Goal: Navigation & Orientation: Find specific page/section

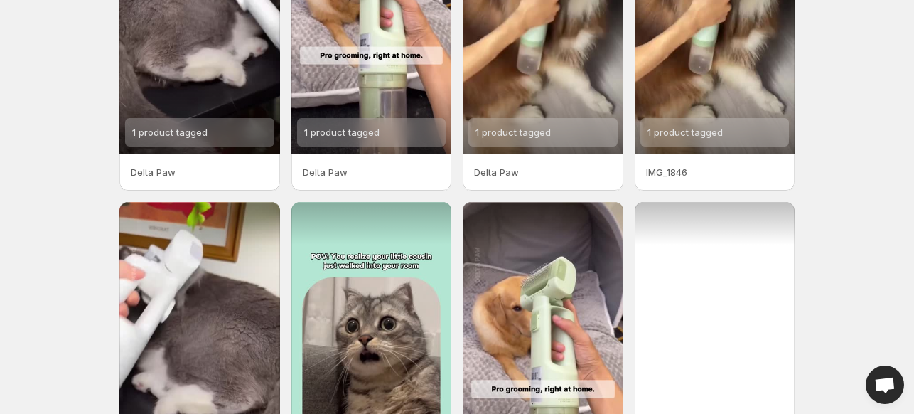
scroll to position [360, 0]
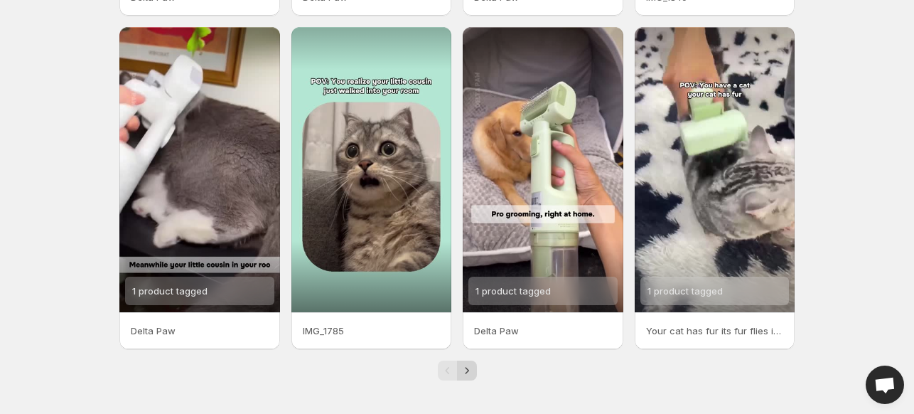
click at [466, 372] on icon "Next" at bounding box center [467, 370] width 14 height 14
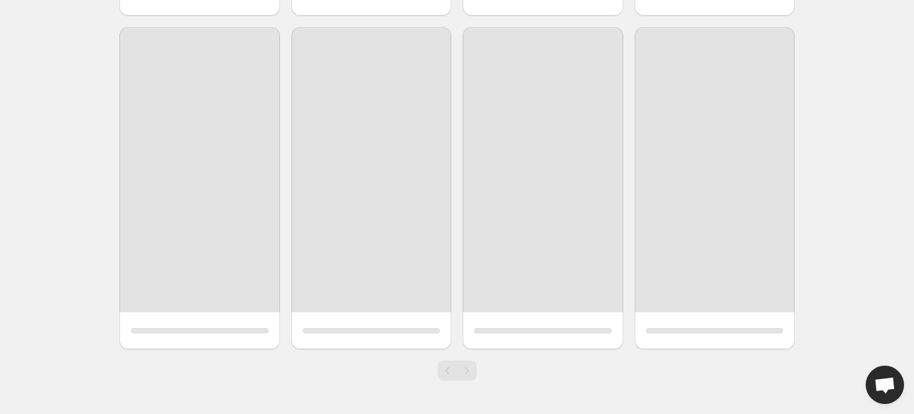
scroll to position [27, 0]
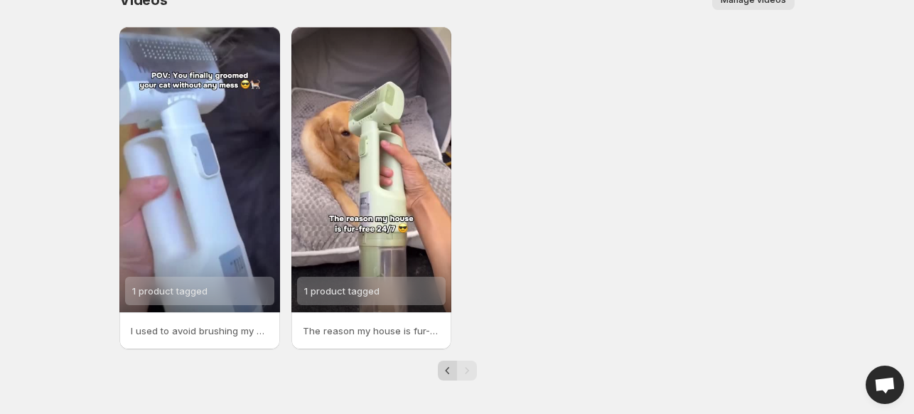
click at [446, 365] on icon "Previous" at bounding box center [448, 370] width 14 height 14
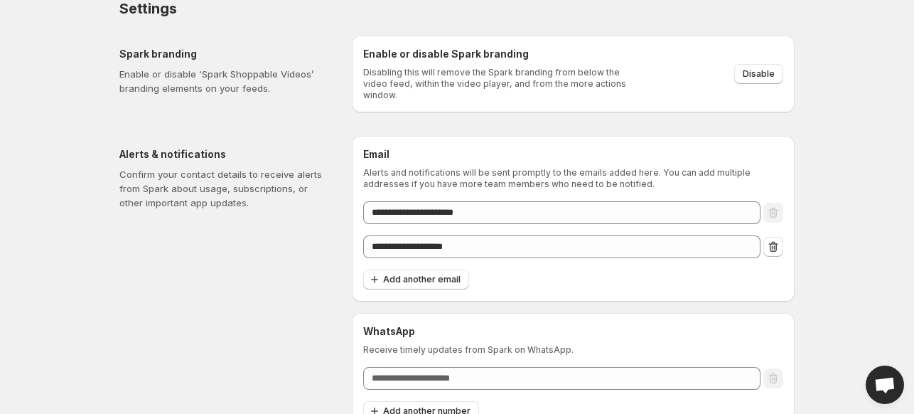
scroll to position [32, 0]
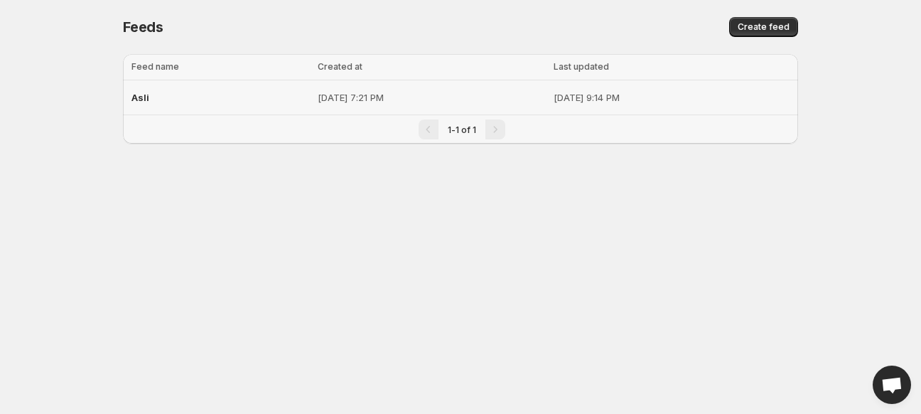
click at [577, 102] on p "[DATE] 9:14 PM" at bounding box center [672, 97] width 236 height 14
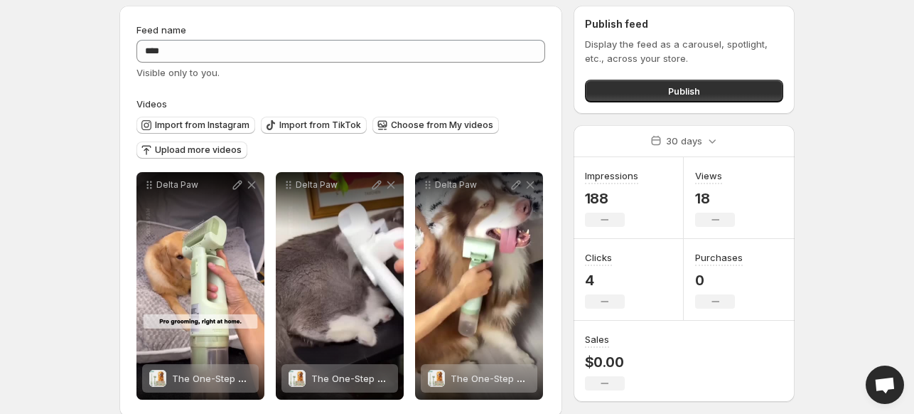
scroll to position [68, 0]
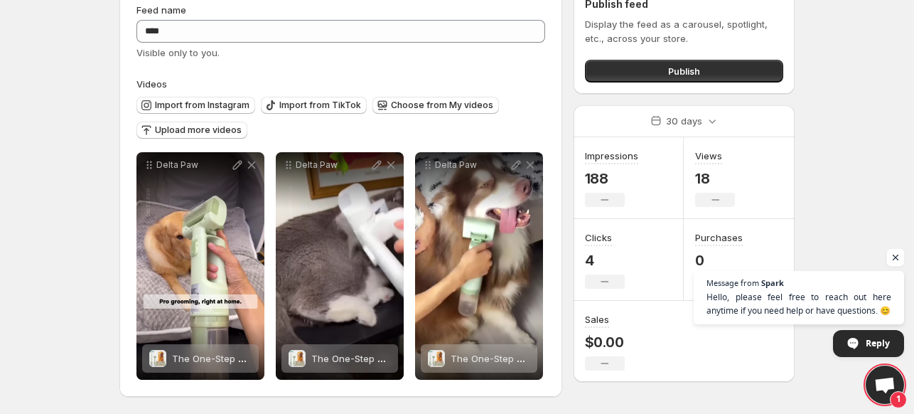
click at [902, 256] on span "Open chat" at bounding box center [896, 258] width 18 height 18
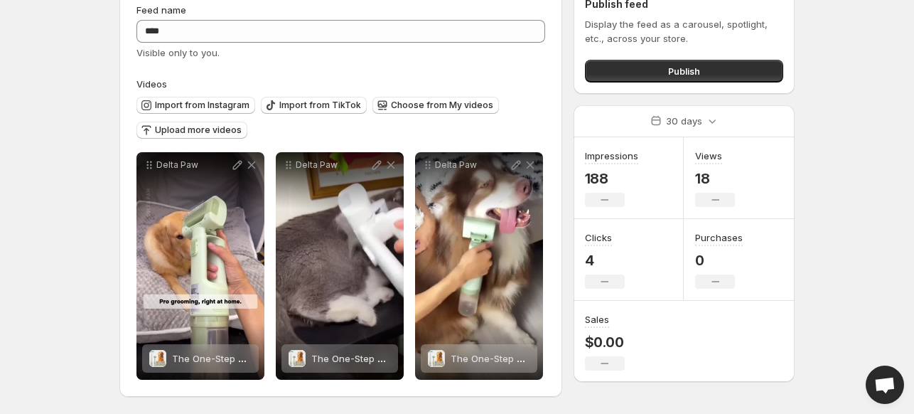
scroll to position [0, 0]
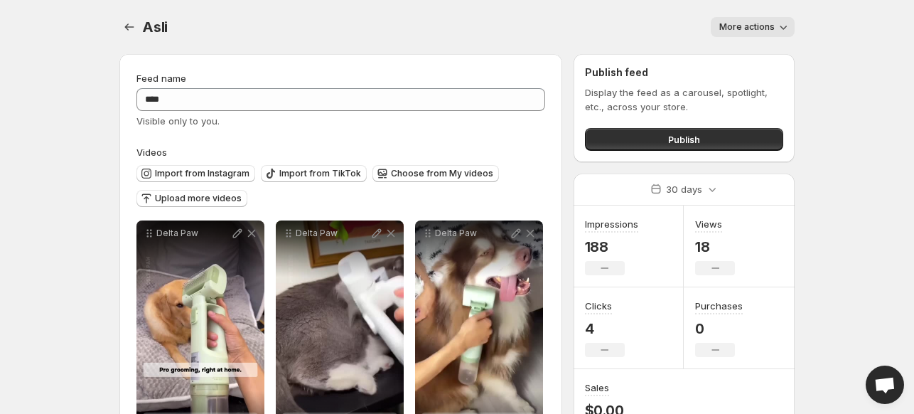
click at [759, 25] on span "More actions" at bounding box center [746, 26] width 55 height 11
click at [124, 26] on icon "Settings" at bounding box center [129, 27] width 14 height 14
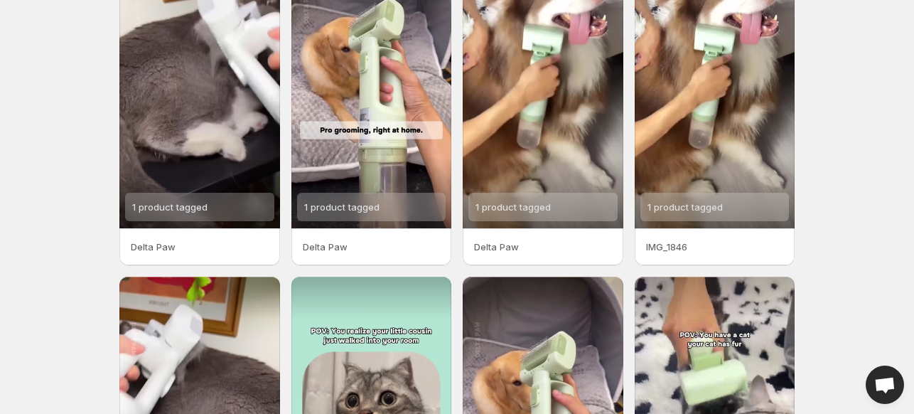
scroll to position [355, 0]
